Goal: Information Seeking & Learning: Learn about a topic

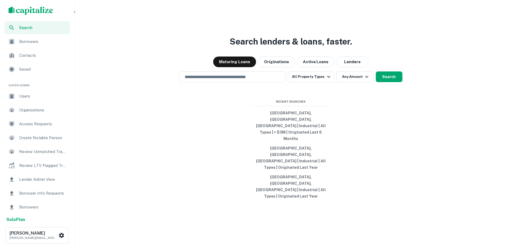
click at [75, 13] on icon "button" at bounding box center [75, 12] width 4 height 4
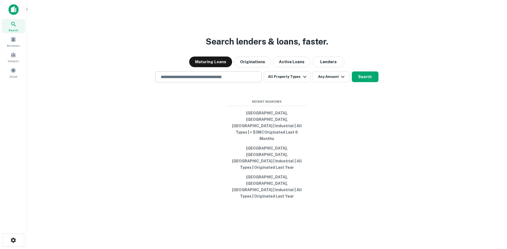
click at [190, 80] on input "text" at bounding box center [209, 77] width 102 height 6
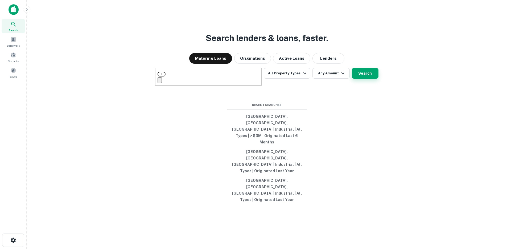
type input "**********"
click at [359, 78] on button "Search" at bounding box center [365, 73] width 27 height 11
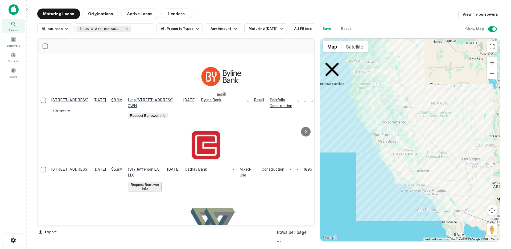
click at [196, 36] on div "Location Last Financed Date Mortgage Amount Borrower Maturity Date sorted ascen…" at bounding box center [268, 137] width 463 height 207
click at [186, 31] on button "All Property Types" at bounding box center [179, 28] width 46 height 11
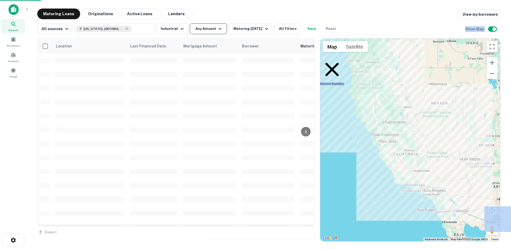
click at [209, 30] on button "Any Amount" at bounding box center [208, 28] width 37 height 11
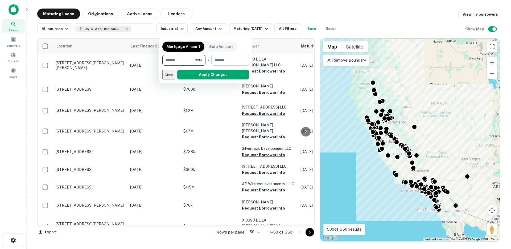
type input "*******"
drag, startPoint x: 243, startPoint y: 59, endPoint x: 241, endPoint y: 58, distance: 2.8
click at [242, 59] on input "number" at bounding box center [228, 60] width 34 height 11
type input "********"
click at [231, 76] on button "Apply Changes" at bounding box center [213, 75] width 72 height 10
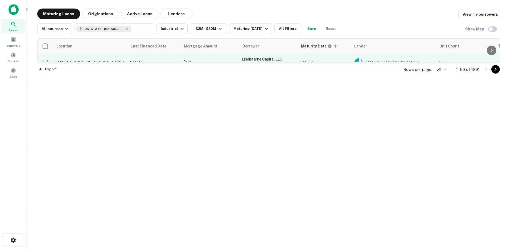
click at [214, 58] on td "$5M" at bounding box center [210, 62] width 59 height 18
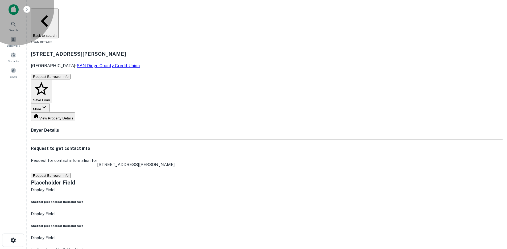
click at [71, 172] on button "Request Borrower Info" at bounding box center [51, 175] width 40 height 6
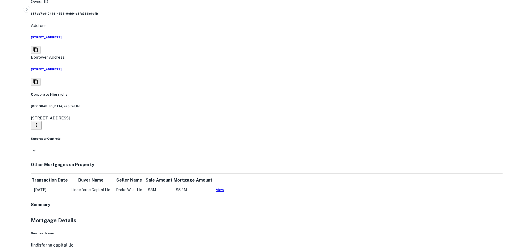
scroll to position [310, 0]
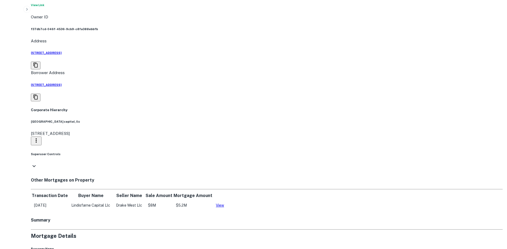
scroll to position [324, 0]
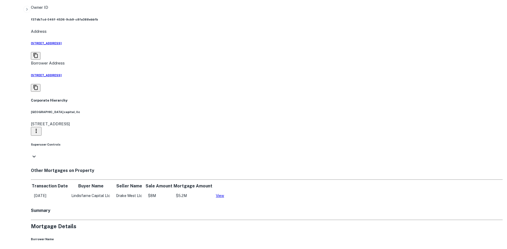
scroll to position [333, 0]
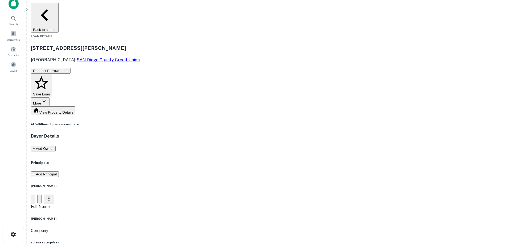
scroll to position [11, 0]
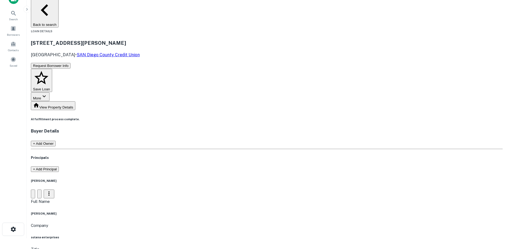
click at [59, 3] on button "Back to search" at bounding box center [45, 13] width 28 height 30
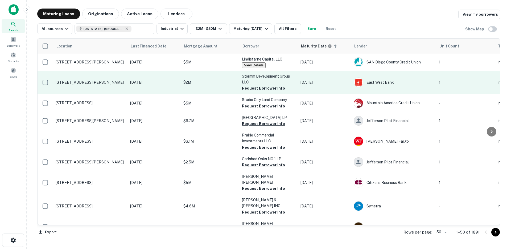
click at [253, 85] on p "Stormm Development Group LLC" at bounding box center [268, 79] width 53 height 12
click at [252, 89] on button "Request Borrower Info" at bounding box center [263, 88] width 43 height 6
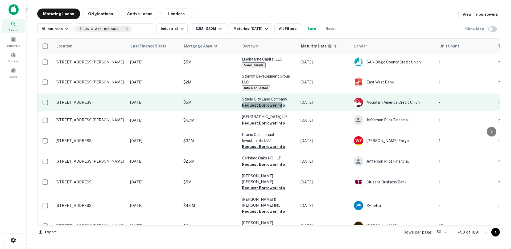
click at [252, 106] on button "Request Borrower Info" at bounding box center [263, 105] width 43 height 6
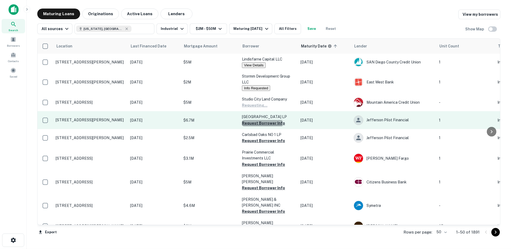
click at [251, 125] on button "Request Borrower Info" at bounding box center [263, 123] width 43 height 6
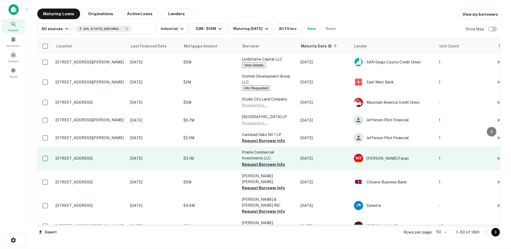
click at [247, 164] on button "Request Borrower Info" at bounding box center [263, 164] width 43 height 6
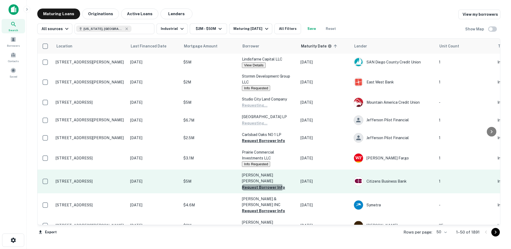
click at [254, 184] on button "Request Borrower Info" at bounding box center [263, 187] width 43 height 6
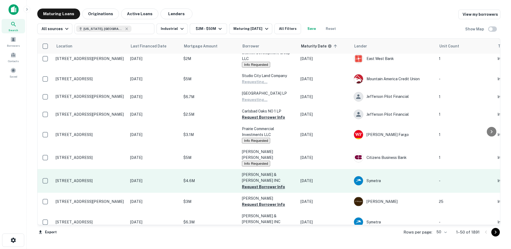
scroll to position [23, 0]
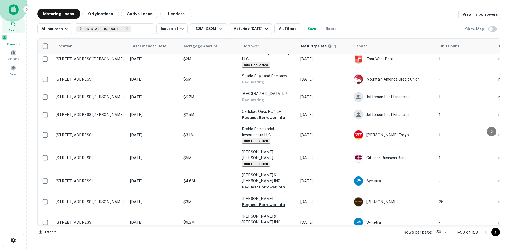
click at [7, 40] on span at bounding box center [5, 37] width 6 height 6
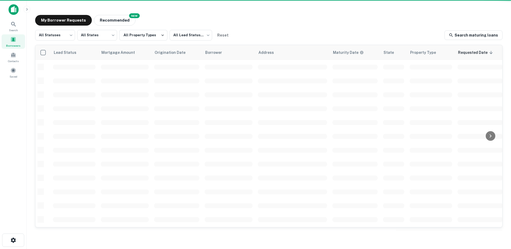
scroll to position [23, 0]
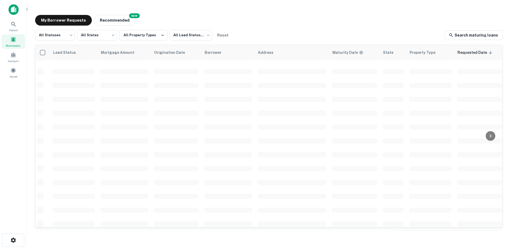
scroll to position [23, 0]
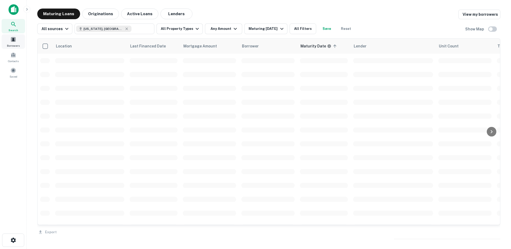
click at [16, 43] on span "Borrowers" at bounding box center [13, 45] width 13 height 4
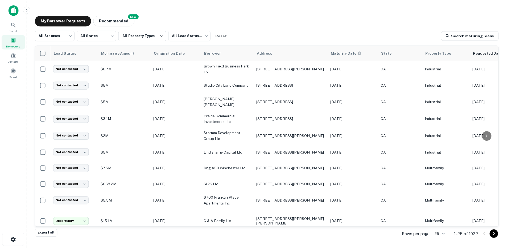
scroll to position [0, 109]
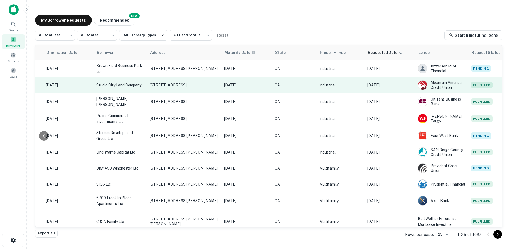
click at [386, 87] on p "Aug 22, 2025" at bounding box center [389, 85] width 45 height 6
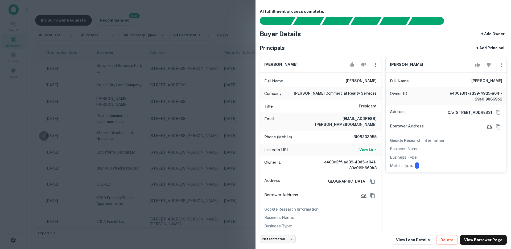
click at [197, 143] on div at bounding box center [255, 124] width 511 height 249
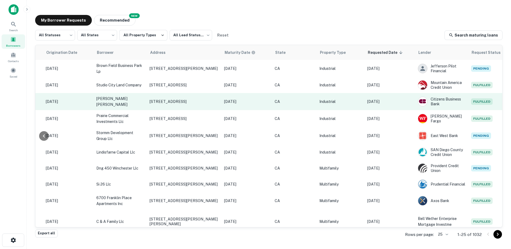
click at [384, 107] on td "Aug 22, 2025" at bounding box center [390, 101] width 51 height 17
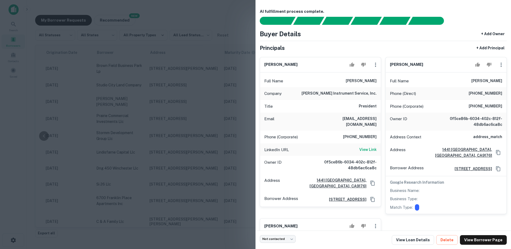
click at [348, 93] on h6 "otto instrument service, inc." at bounding box center [338, 93] width 75 height 6
click at [365, 146] on h6 "View Link" at bounding box center [367, 149] width 17 height 6
click at [191, 136] on div at bounding box center [255, 124] width 511 height 249
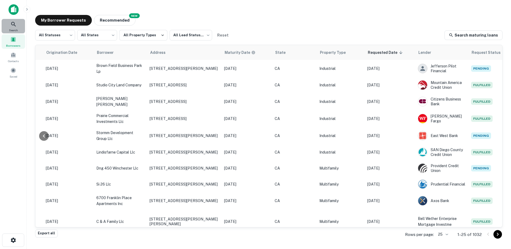
click at [13, 22] on icon at bounding box center [13, 24] width 6 height 6
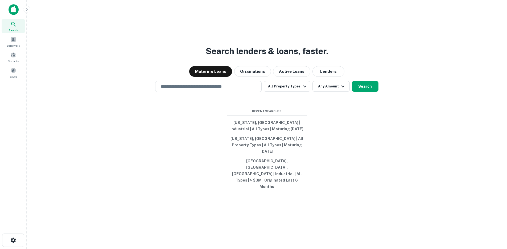
click at [184, 89] on input "text" at bounding box center [209, 86] width 102 height 6
